Goal: Task Accomplishment & Management: Use online tool/utility

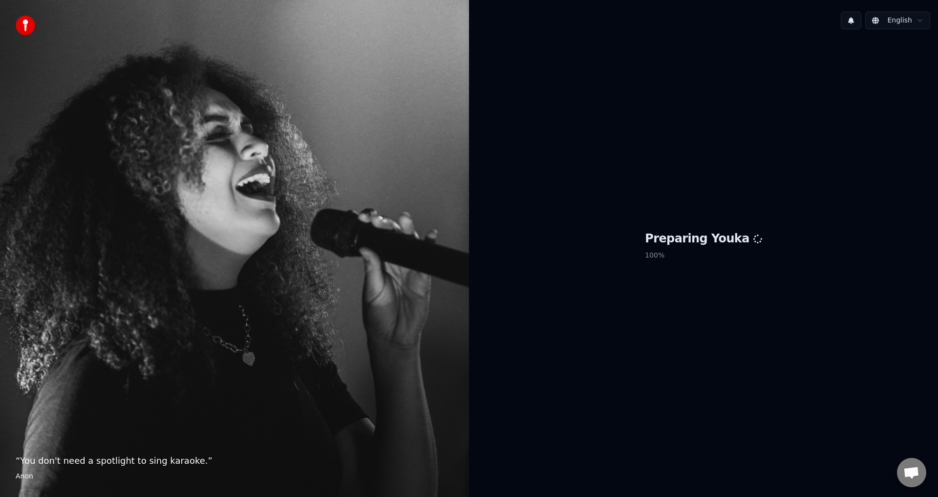
scroll to position [289, 0]
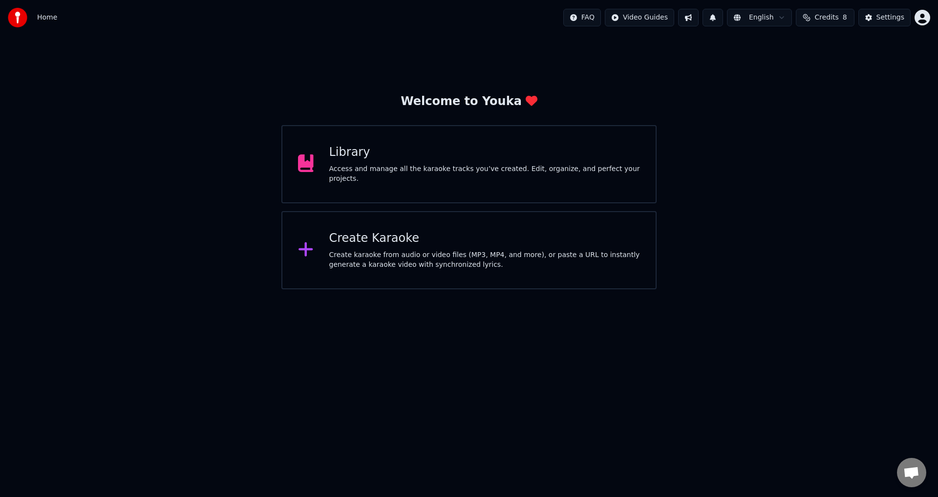
click at [391, 274] on div "Create Karaoke Create karaoke from audio or video files (MP3, MP4, and more), o…" at bounding box center [469, 250] width 375 height 78
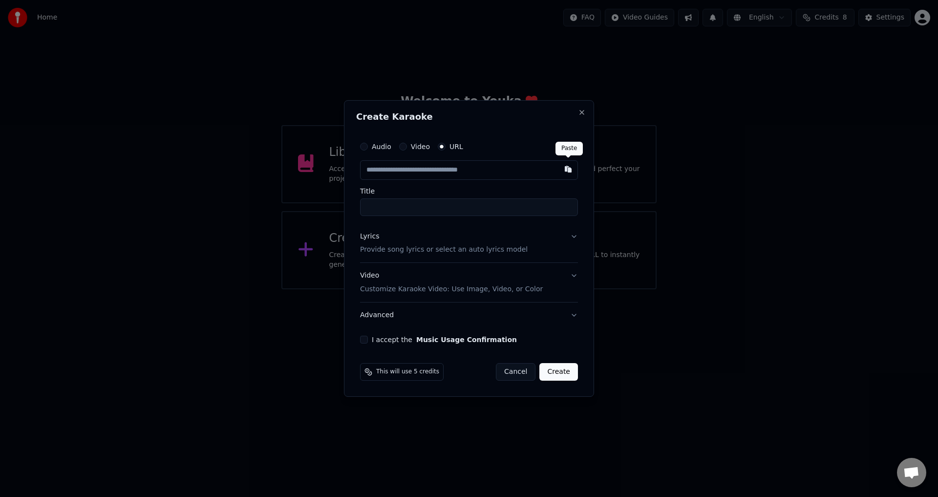
click at [566, 168] on button "button" at bounding box center [569, 169] width 20 height 18
type input "**********"
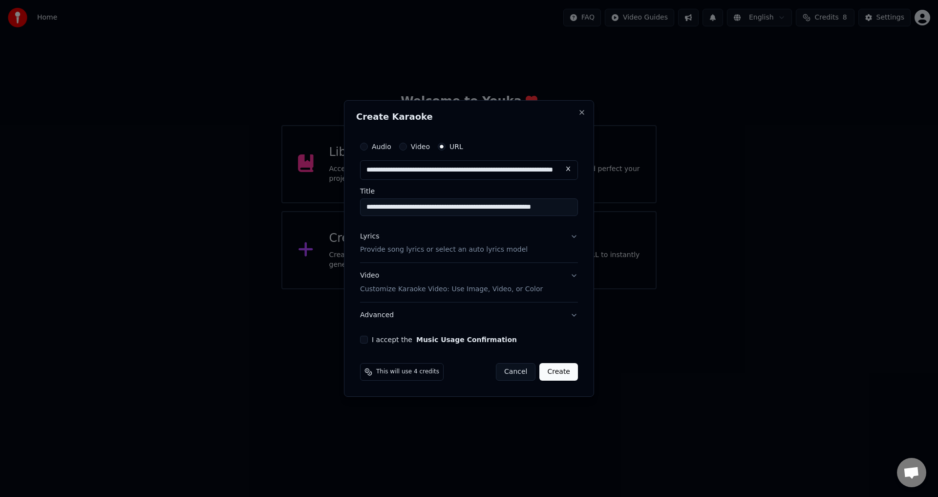
type input "**********"
click at [576, 233] on button "Lyrics Provide song lyrics or select an auto lyrics model" at bounding box center [469, 243] width 218 height 39
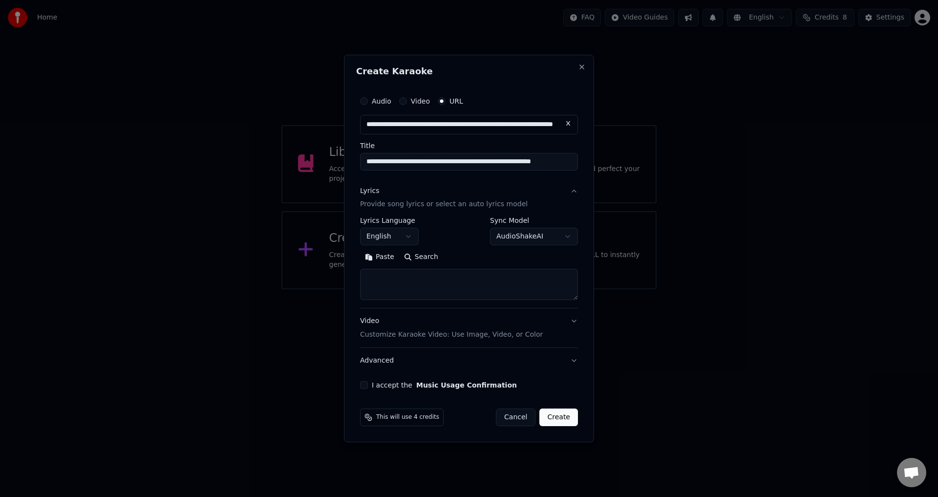
click at [380, 257] on button "Paste" at bounding box center [379, 258] width 39 height 16
click at [449, 255] on button "Expand" at bounding box center [466, 258] width 46 height 16
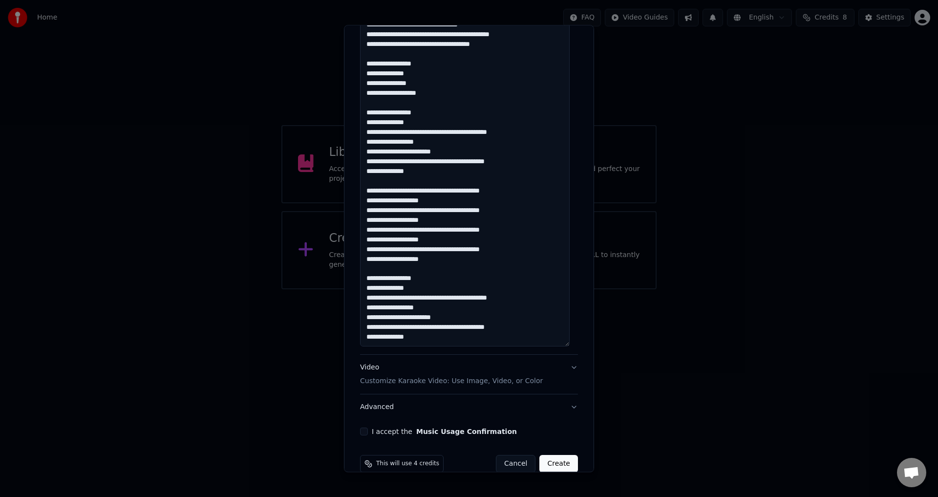
scroll to position [610, 0]
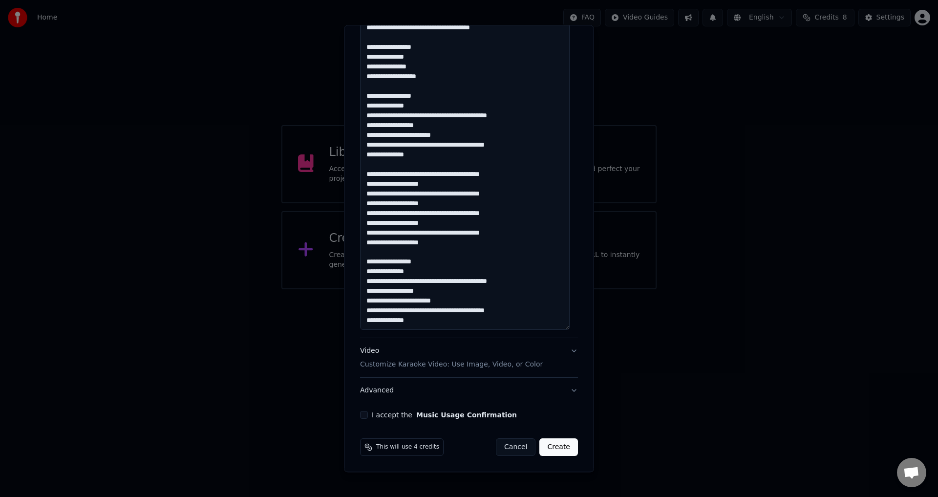
click at [367, 414] on button "I accept the Music Usage Confirmation" at bounding box center [364, 416] width 8 height 8
click at [412, 390] on button "Advanced" at bounding box center [469, 390] width 218 height 25
type textarea "**********"
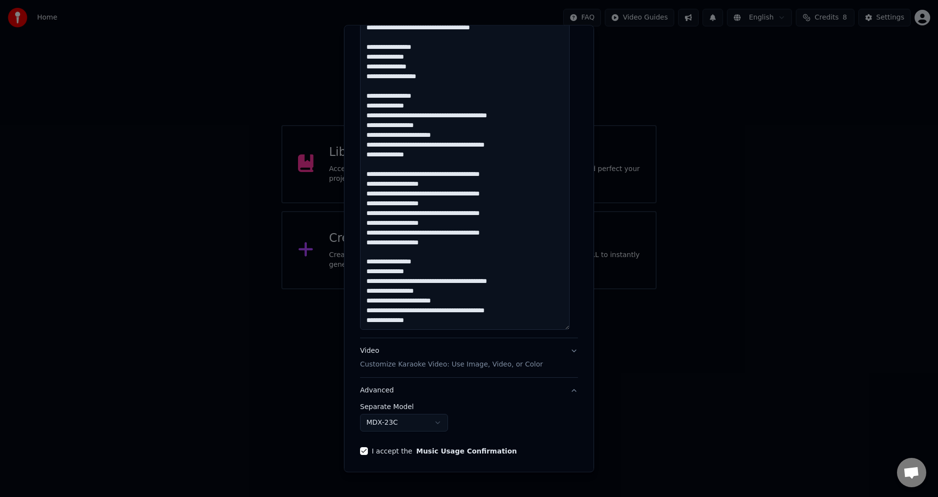
scroll to position [0, 0]
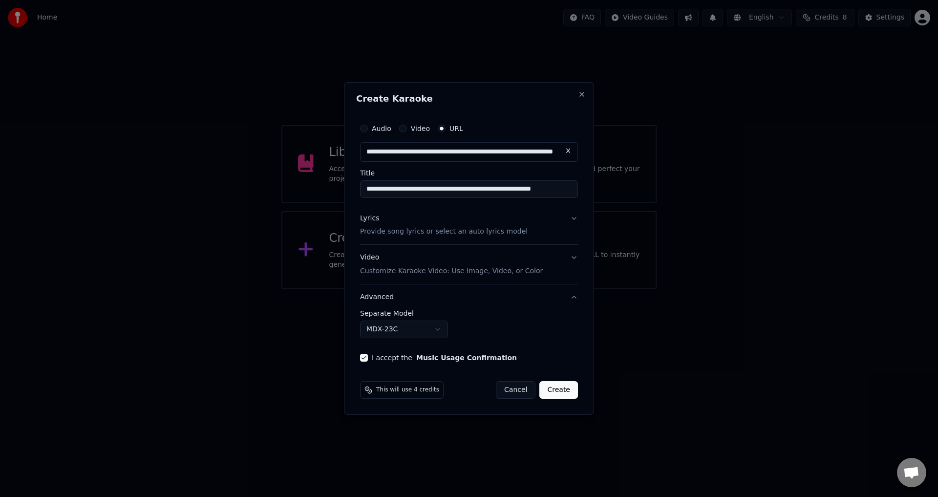
click at [394, 328] on button "MDX-23C" at bounding box center [404, 330] width 88 height 18
click at [454, 289] on body "Home FAQ Video Guides English Credits 8 Settings Welcome to Youka Library Acces…" at bounding box center [469, 144] width 938 height 289
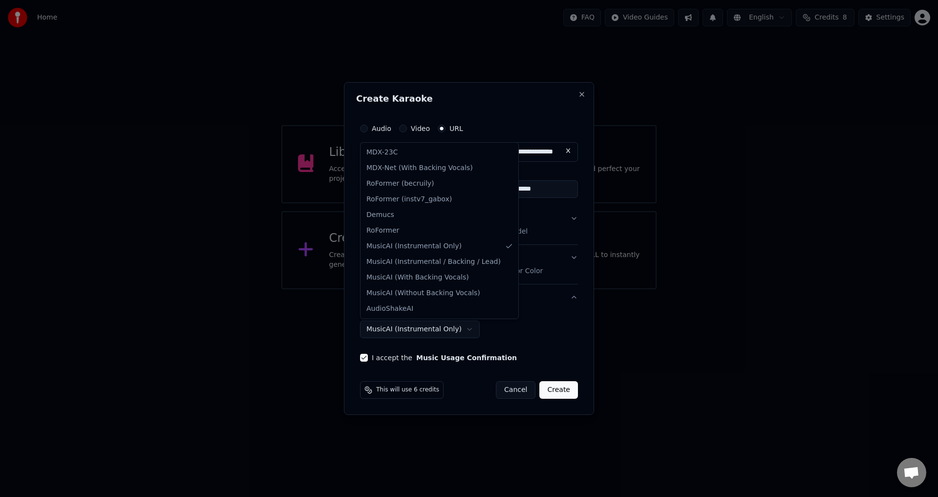
select select "******"
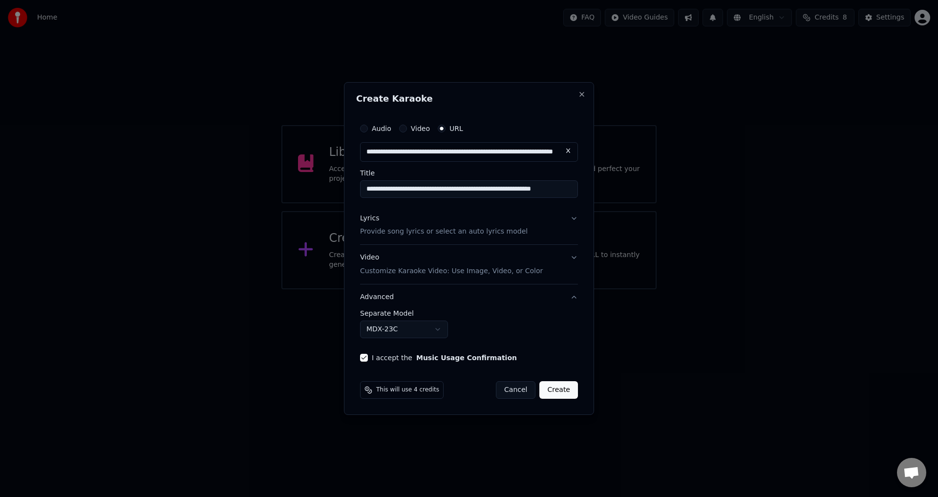
click at [560, 394] on button "Create" at bounding box center [559, 390] width 39 height 18
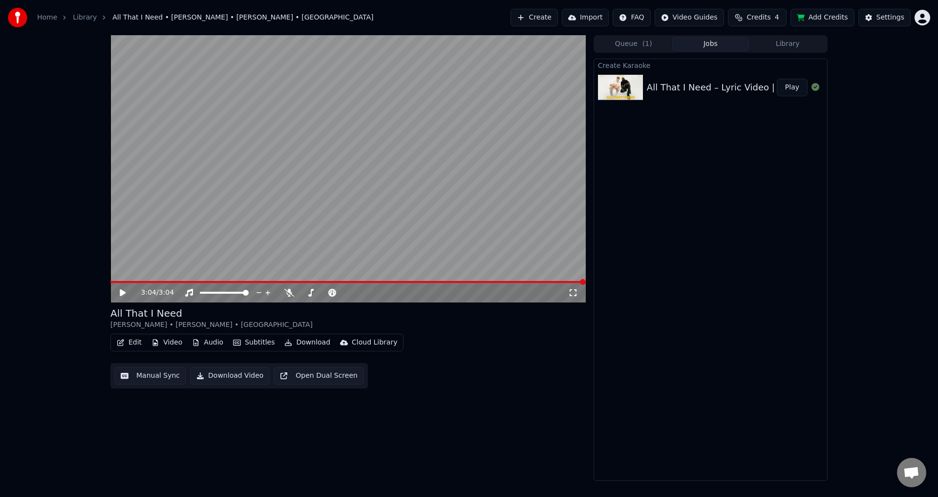
click at [184, 219] on video at bounding box center [348, 168] width 476 height 267
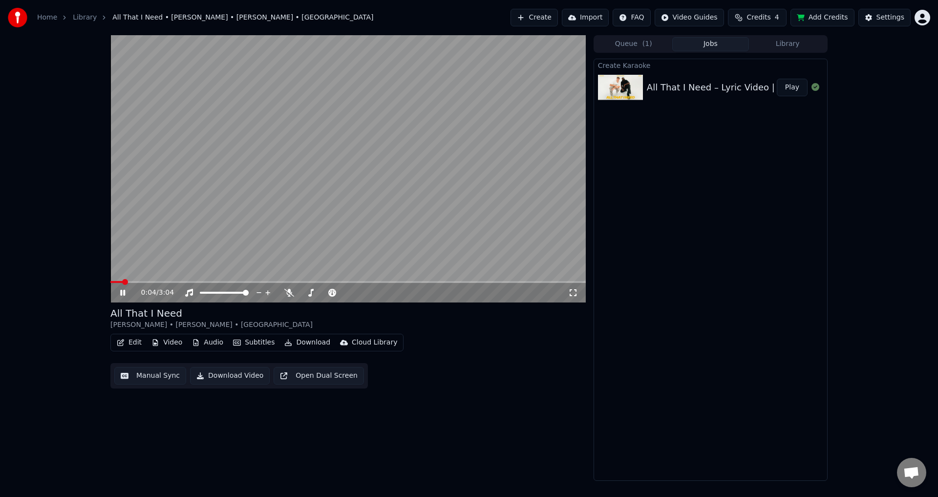
click at [289, 224] on video at bounding box center [348, 168] width 476 height 267
click at [155, 375] on button "Manual Sync" at bounding box center [150, 376] width 72 height 18
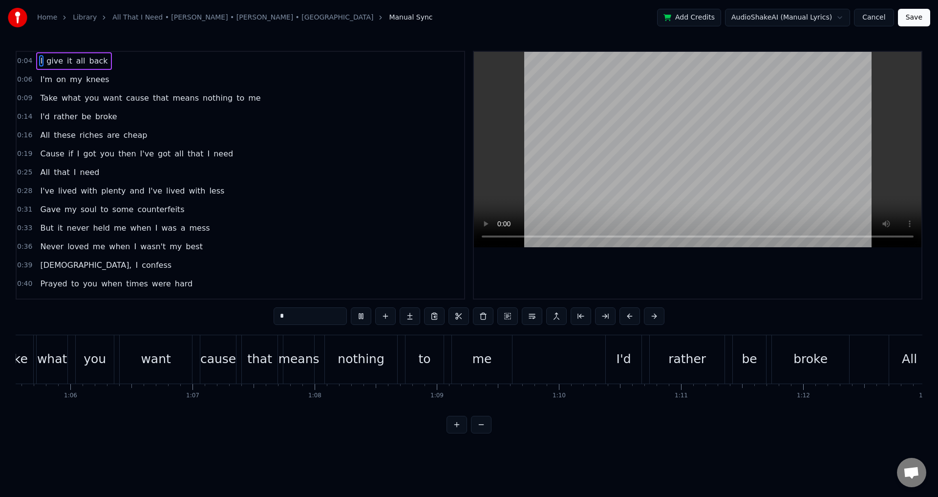
scroll to position [0, 3388]
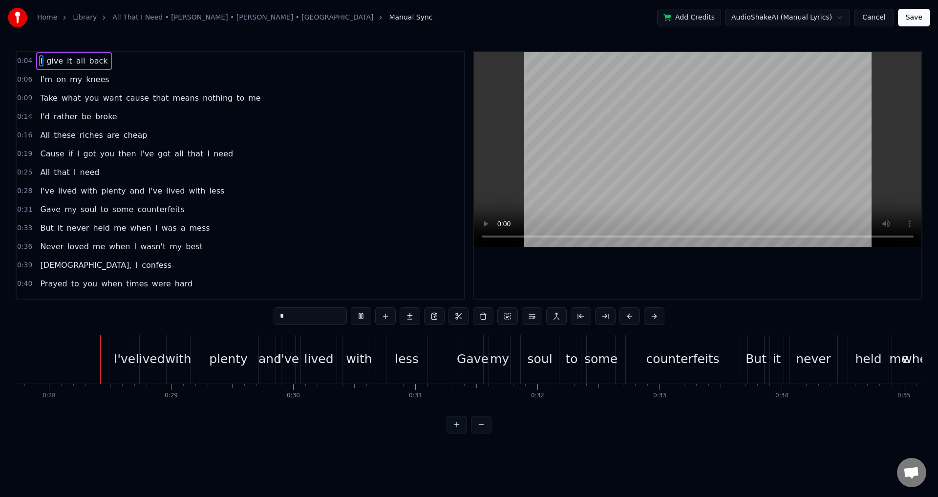
click at [909, 19] on button "Save" at bounding box center [914, 18] width 32 height 18
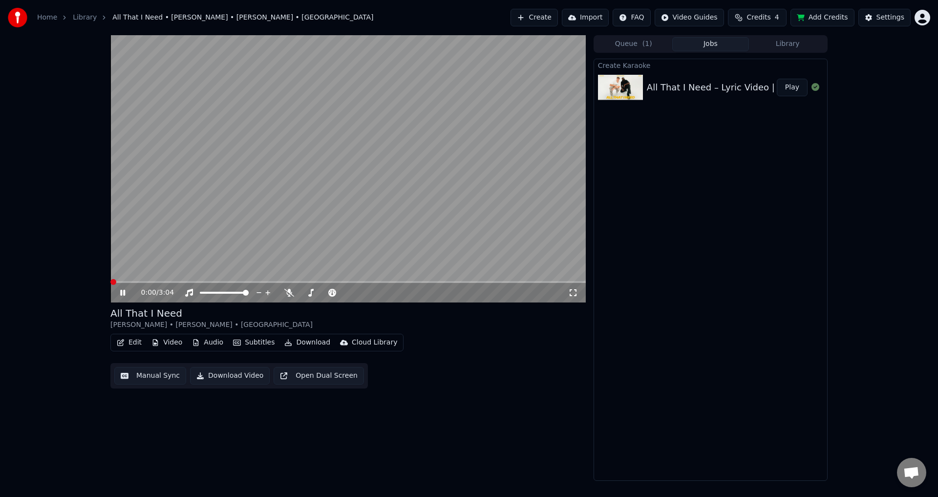
click at [110, 285] on span at bounding box center [113, 282] width 6 height 6
click at [122, 294] on icon at bounding box center [122, 293] width 5 height 6
click at [110, 285] on span at bounding box center [113, 282] width 6 height 6
click at [121, 290] on icon at bounding box center [123, 292] width 6 height 7
click at [121, 290] on icon at bounding box center [129, 293] width 23 height 8
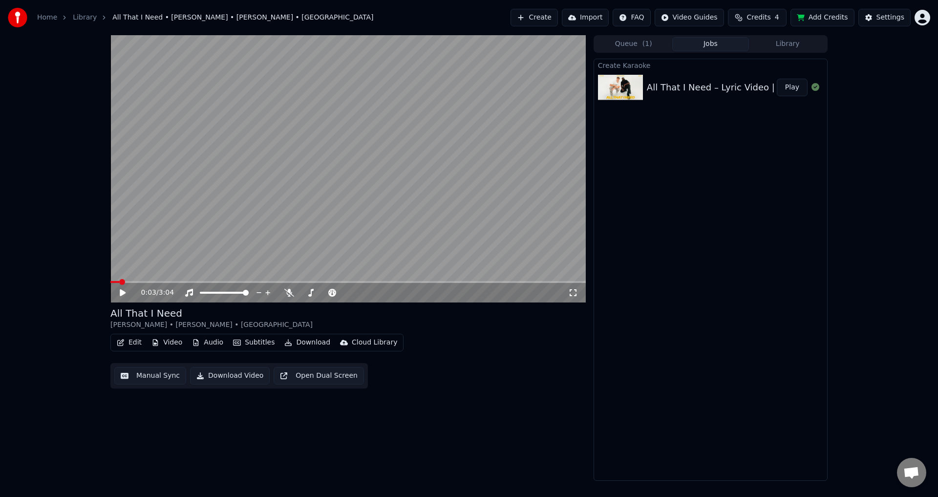
click at [238, 381] on button "Download Video" at bounding box center [230, 376] width 80 height 18
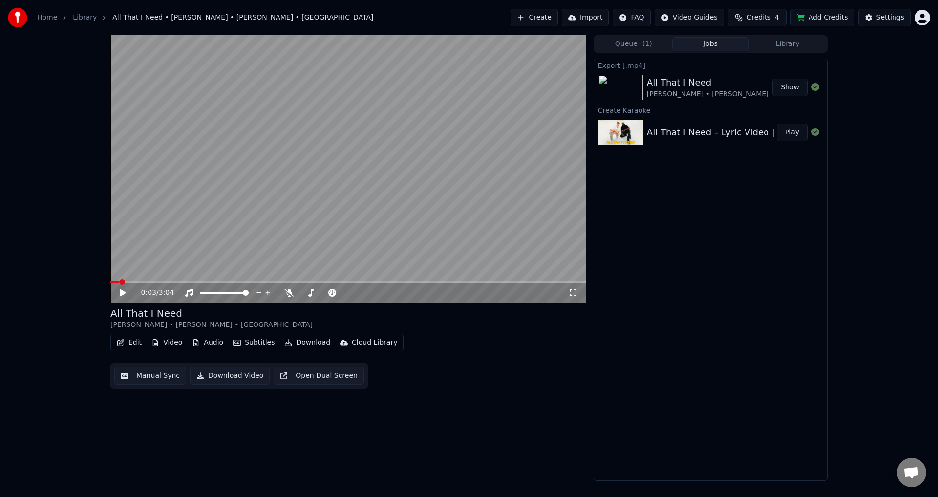
click at [537, 21] on button "Create" at bounding box center [534, 18] width 47 height 18
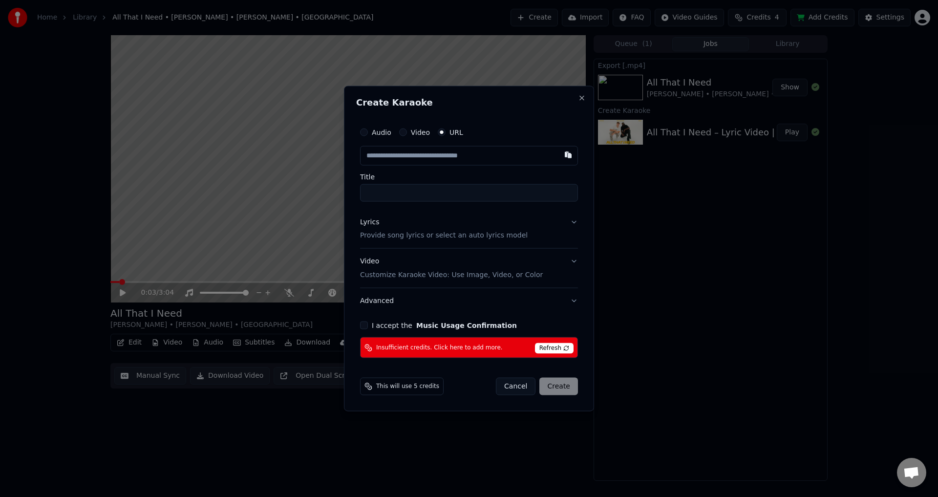
click at [528, 387] on button "Cancel" at bounding box center [516, 387] width 40 height 18
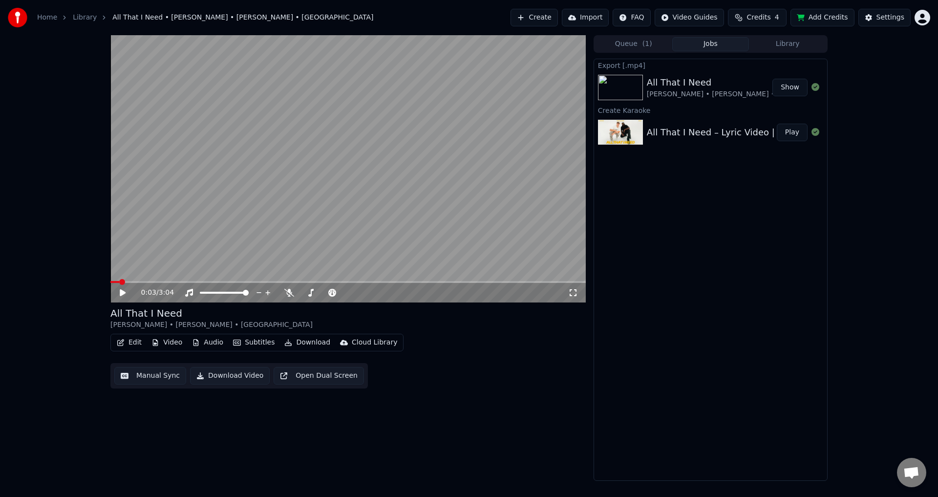
click at [552, 17] on button "Create" at bounding box center [534, 18] width 47 height 18
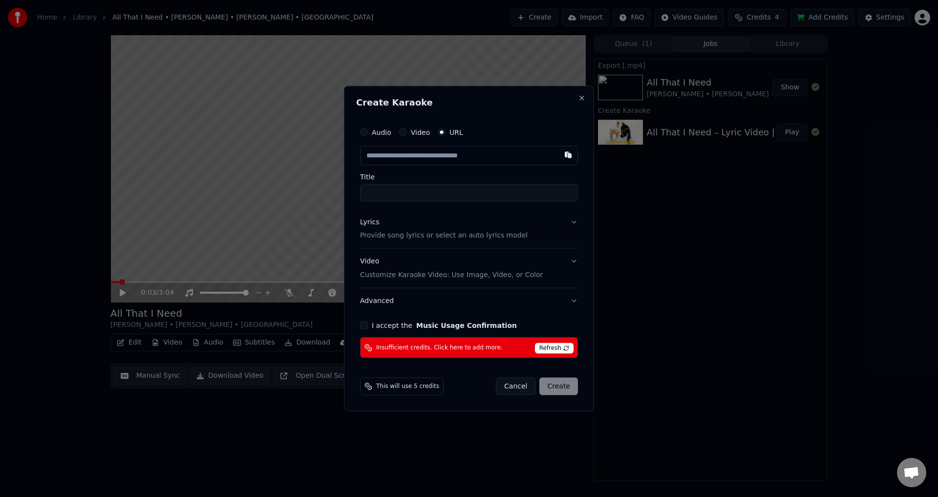
click at [561, 345] on span "Refresh" at bounding box center [554, 348] width 39 height 11
click at [529, 385] on button "Cancel" at bounding box center [516, 387] width 40 height 18
